Goal: Share content: Share content

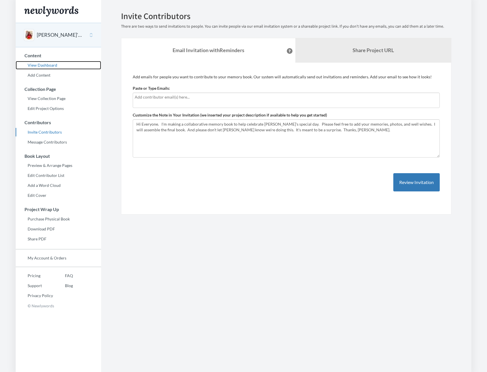
click at [43, 64] on link "View Dashboard" at bounding box center [58, 65] width 85 height 9
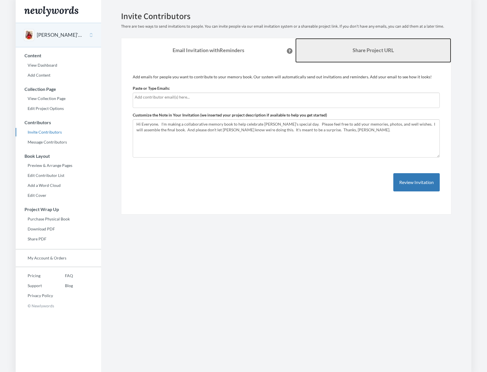
click at [373, 50] on b "Share Project URL" at bounding box center [373, 50] width 41 height 6
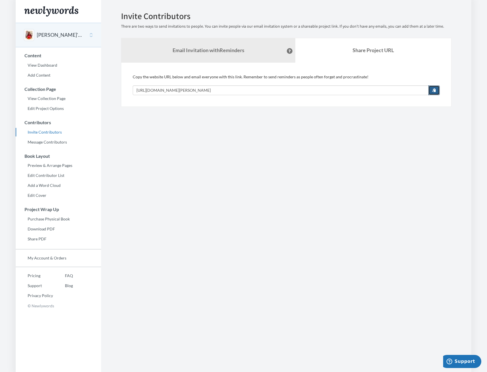
click at [435, 88] on span "button" at bounding box center [434, 90] width 4 height 4
click at [29, 65] on link "View Dashboard" at bounding box center [58, 65] width 85 height 9
